Goal: Transaction & Acquisition: Purchase product/service

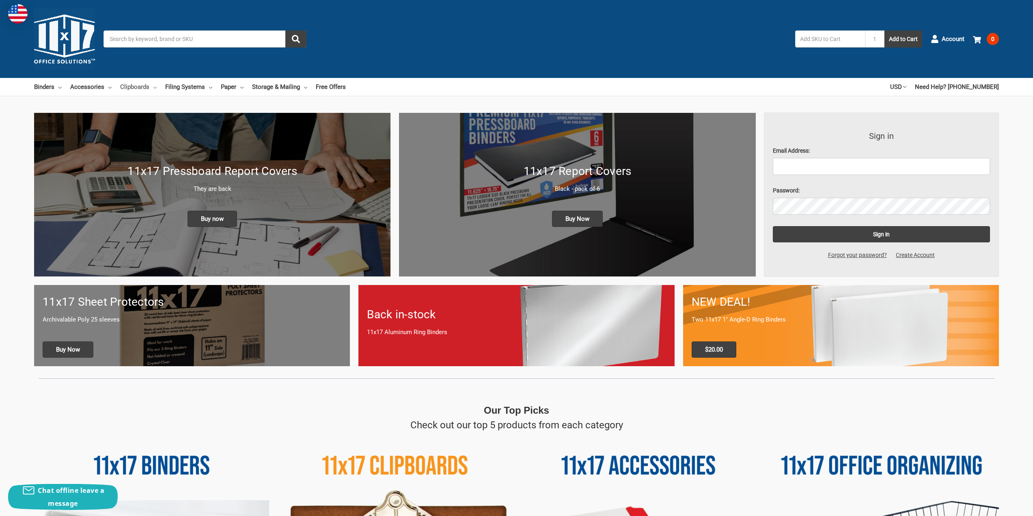
click at [150, 83] on link "Clipboards" at bounding box center [138, 87] width 37 height 18
click at [135, 85] on link "Clipboards" at bounding box center [138, 87] width 37 height 18
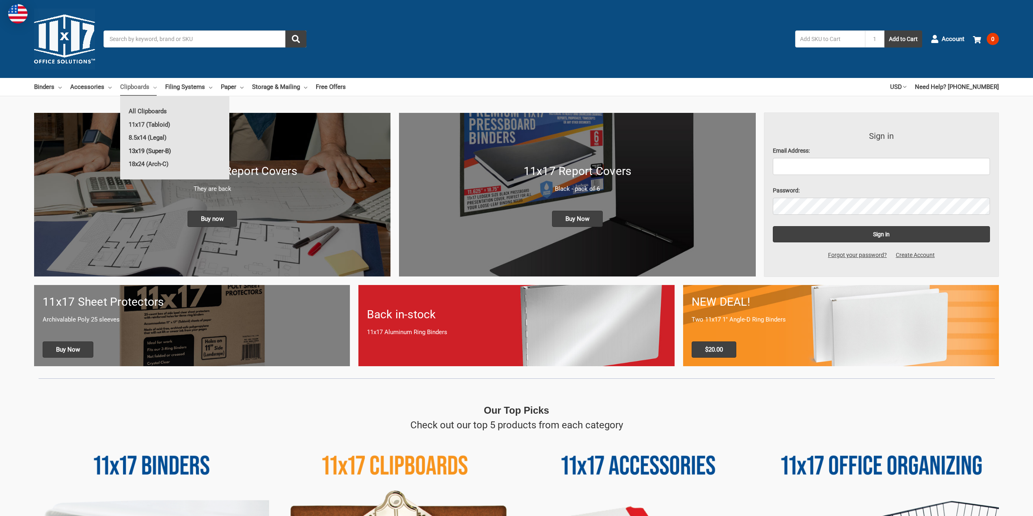
click at [142, 148] on link "13x19 (Super-B)" at bounding box center [174, 150] width 109 height 13
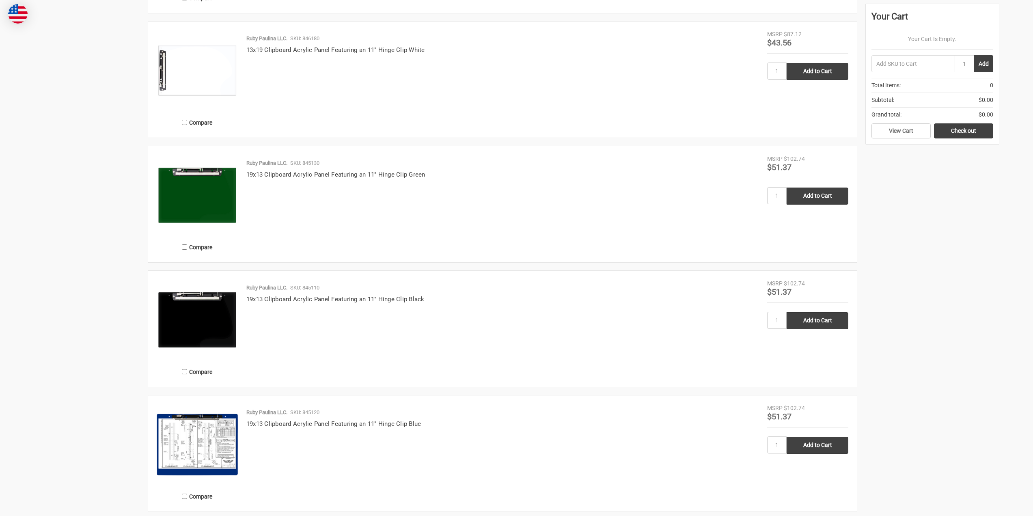
scroll to position [1015, 0]
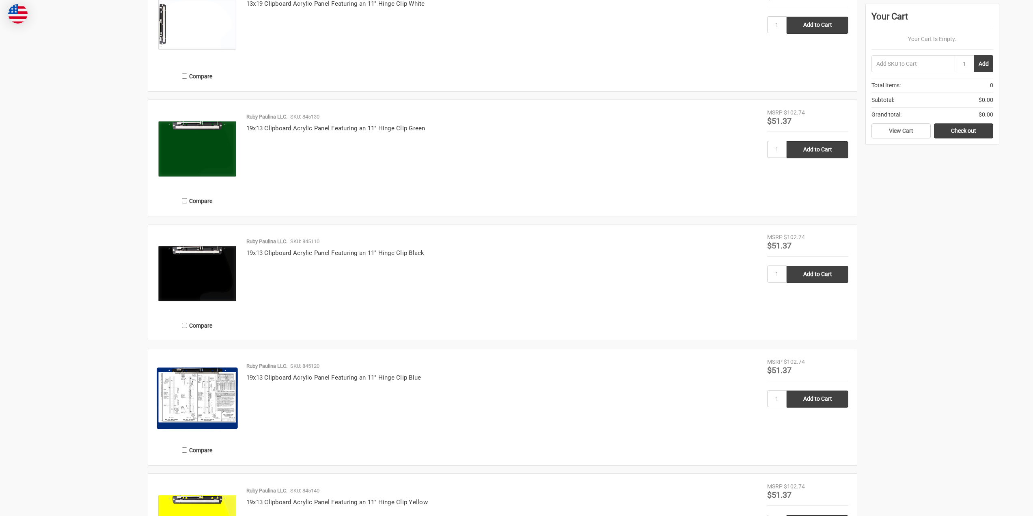
click at [218, 399] on img at bounding box center [197, 398] width 81 height 81
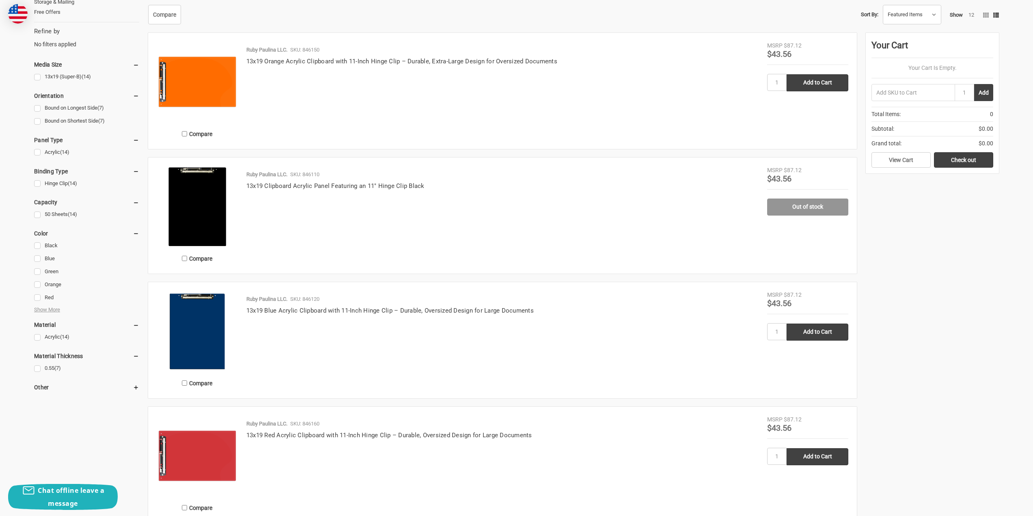
scroll to position [203, 0]
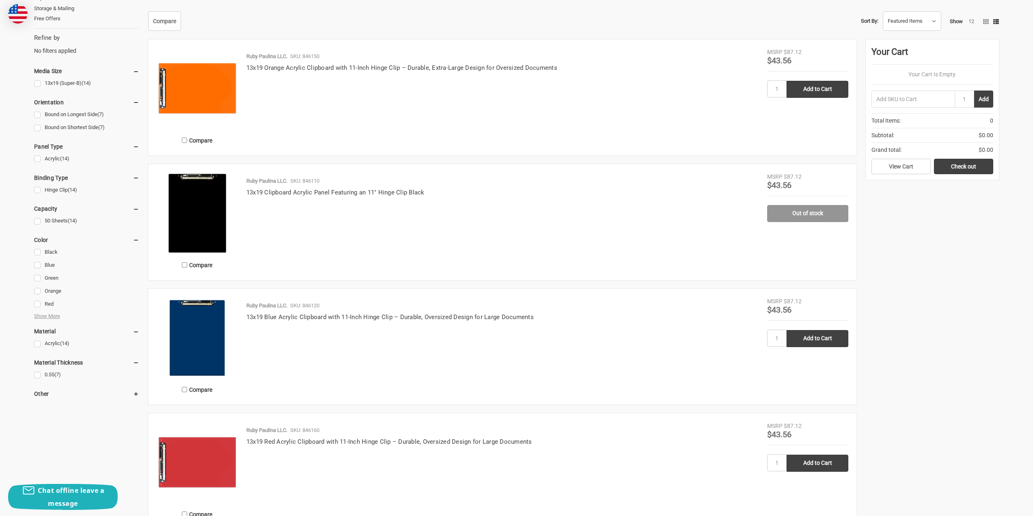
click at [196, 235] on img at bounding box center [197, 212] width 81 height 81
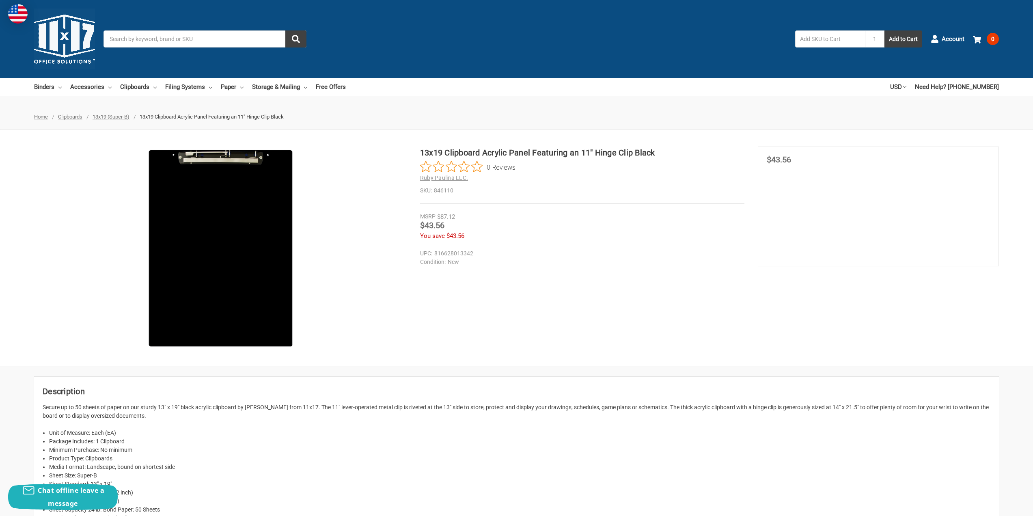
click at [833, 249] on section "MSRP $87.12 Was Price Now $43.56 You save $43.56" at bounding box center [878, 207] width 241 height 120
drag, startPoint x: 684, startPoint y: 253, endPoint x: 822, endPoint y: 235, distance: 139.1
click at [685, 253] on dd "816628013342" at bounding box center [580, 253] width 321 height 9
click at [429, 231] on div "MSRP $87.12 Was Price Now $43.56 You save $43.56" at bounding box center [582, 226] width 324 height 28
click at [432, 218] on div "MSRP" at bounding box center [427, 216] width 15 height 9
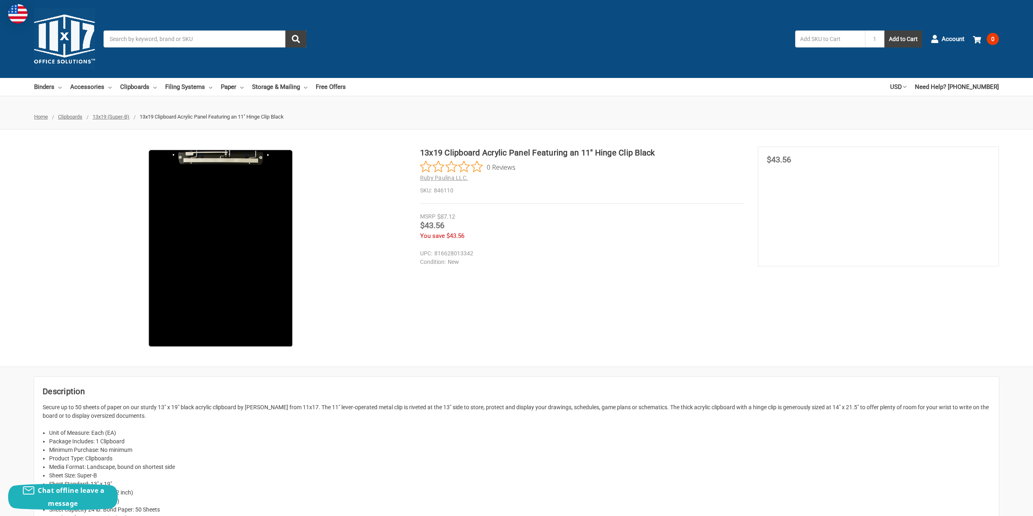
click at [578, 178] on h2 "Ruby Paulina LLC." at bounding box center [582, 178] width 324 height 9
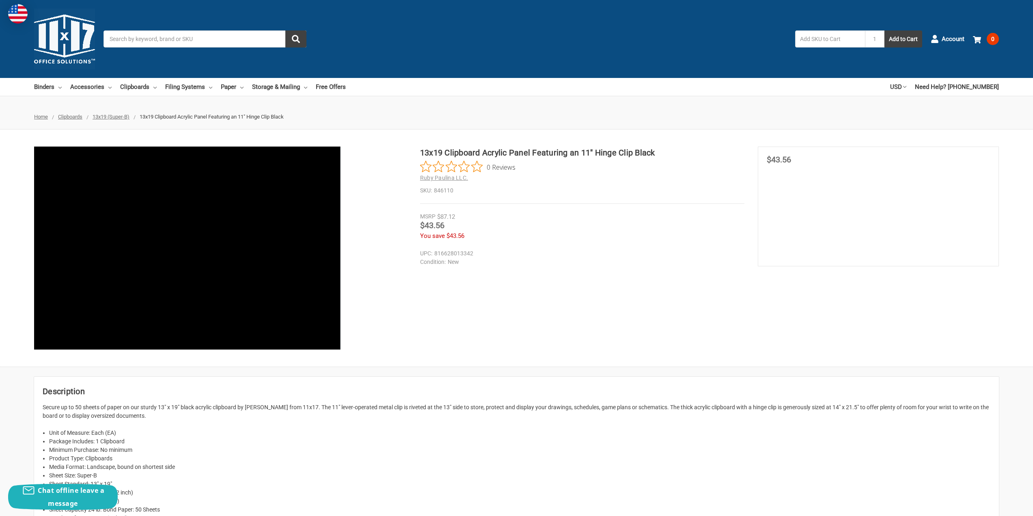
drag, startPoint x: 381, startPoint y: 178, endPoint x: 386, endPoint y: 252, distance: 74.0
click at [382, 179] on img at bounding box center [156, 356] width 519 height 519
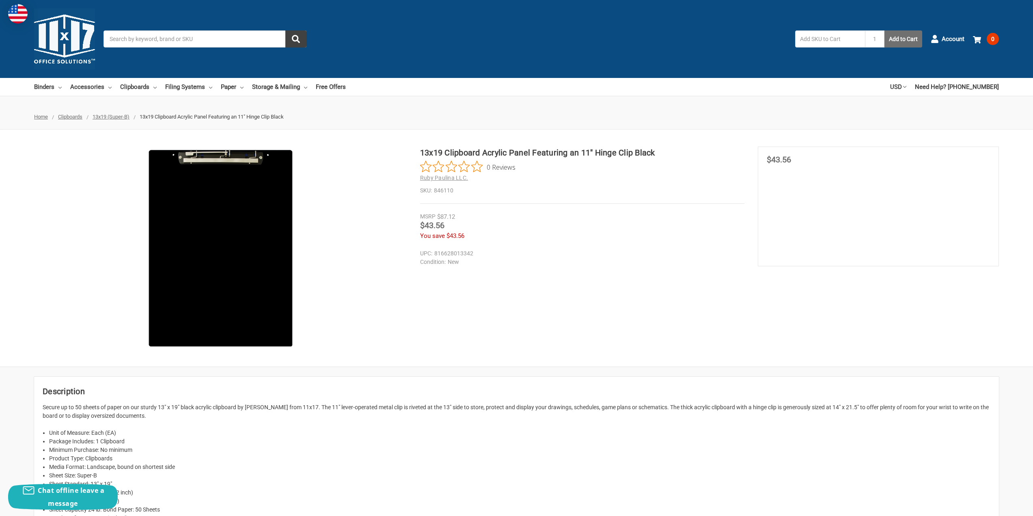
click at [898, 39] on button "Add to Cart" at bounding box center [903, 38] width 38 height 17
click at [539, 313] on div "13x19 Clipboard Acrylic Panel Featuring an 11" Hinge Clip Black 0 Reviews Ruby …" at bounding box center [516, 248] width 1033 height 203
drag, startPoint x: 473, startPoint y: 253, endPoint x: 435, endPoint y: 252, distance: 37.7
click at [435, 252] on dd "816628013342" at bounding box center [580, 253] width 321 height 9
copy dd "816628013342"
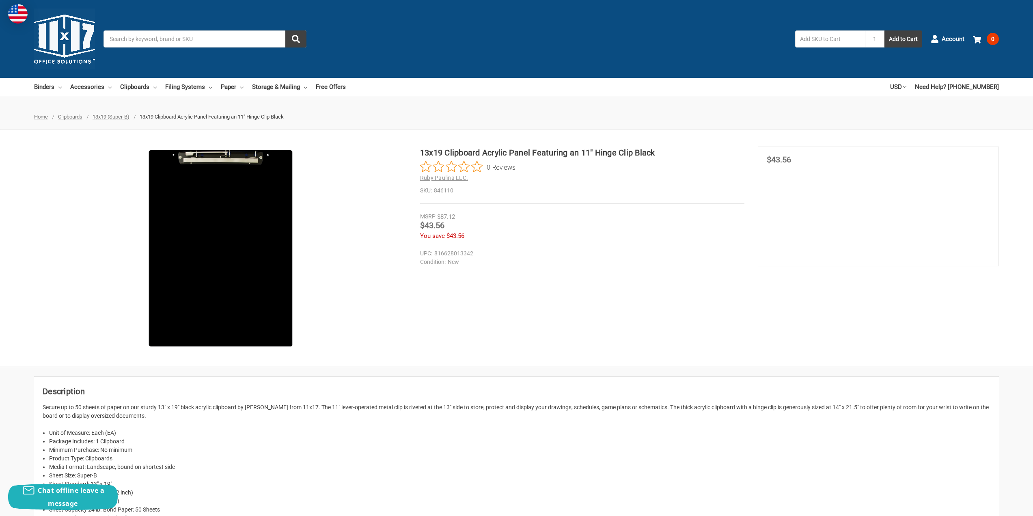
click at [831, 39] on input "text" at bounding box center [830, 38] width 70 height 17
paste input "816628013342"
type input "816628013342"
click at [899, 38] on button "Add to Cart" at bounding box center [903, 38] width 38 height 17
click at [447, 234] on span "$43.56" at bounding box center [455, 235] width 18 height 7
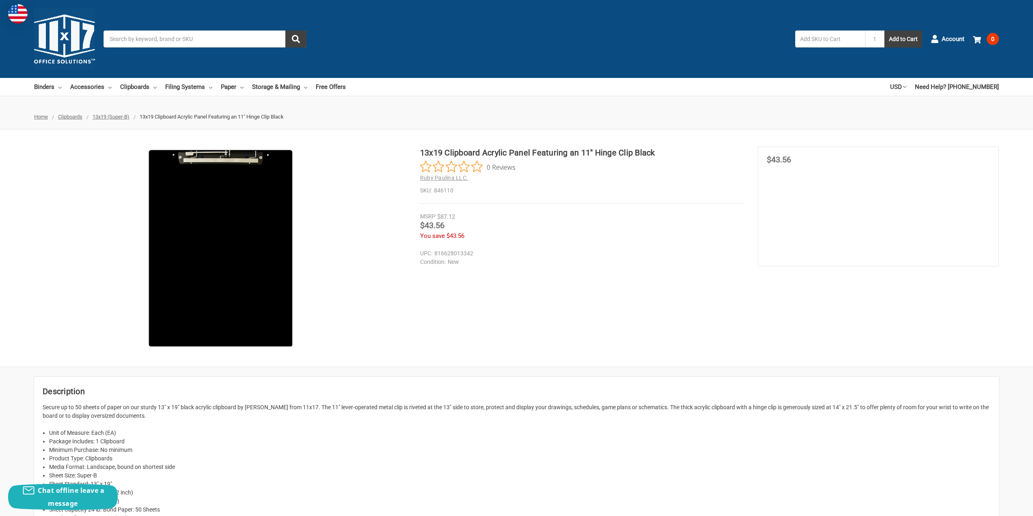
click at [452, 235] on span "$43.56" at bounding box center [455, 235] width 18 height 7
click at [436, 214] on div "MSRP $87.12" at bounding box center [582, 216] width 324 height 9
click at [459, 211] on section "13x19 Clipboard Acrylic Panel Featuring an 11" Hinge Clip Black 0 Reviews Ruby …" at bounding box center [589, 198] width 338 height 103
click at [111, 117] on span "13x19 (Super-B)" at bounding box center [111, 117] width 37 height 6
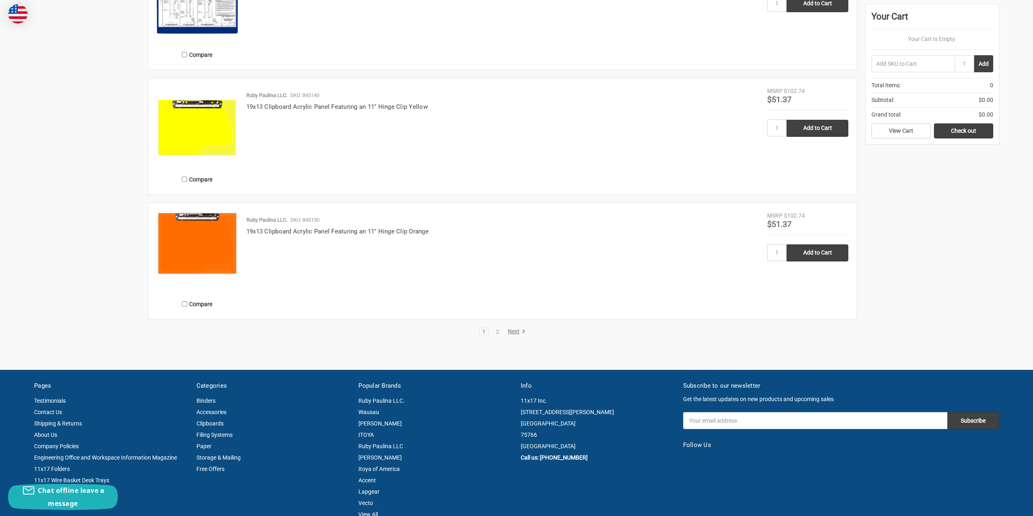
scroll to position [1420, 0]
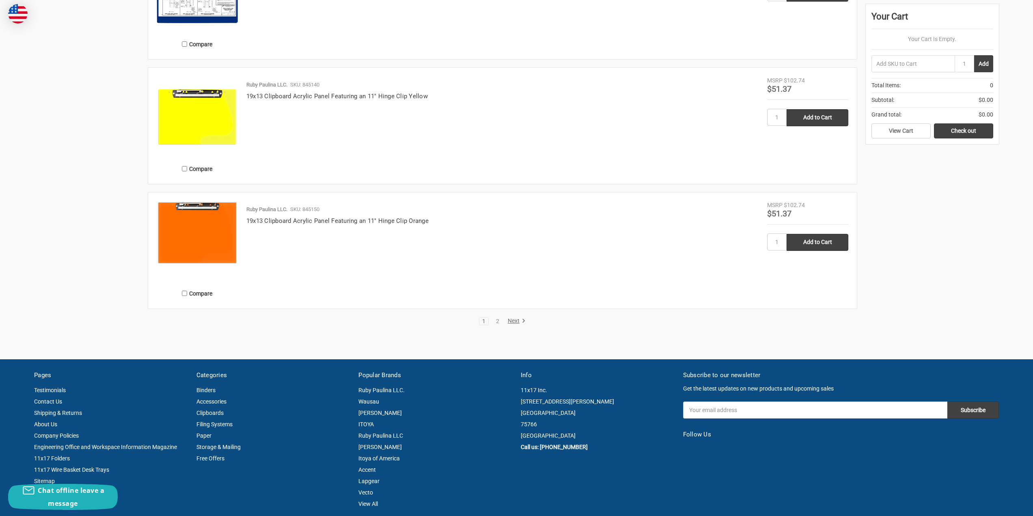
click at [513, 319] on link "Next" at bounding box center [515, 320] width 21 height 7
